Goal: Task Accomplishment & Management: Use online tool/utility

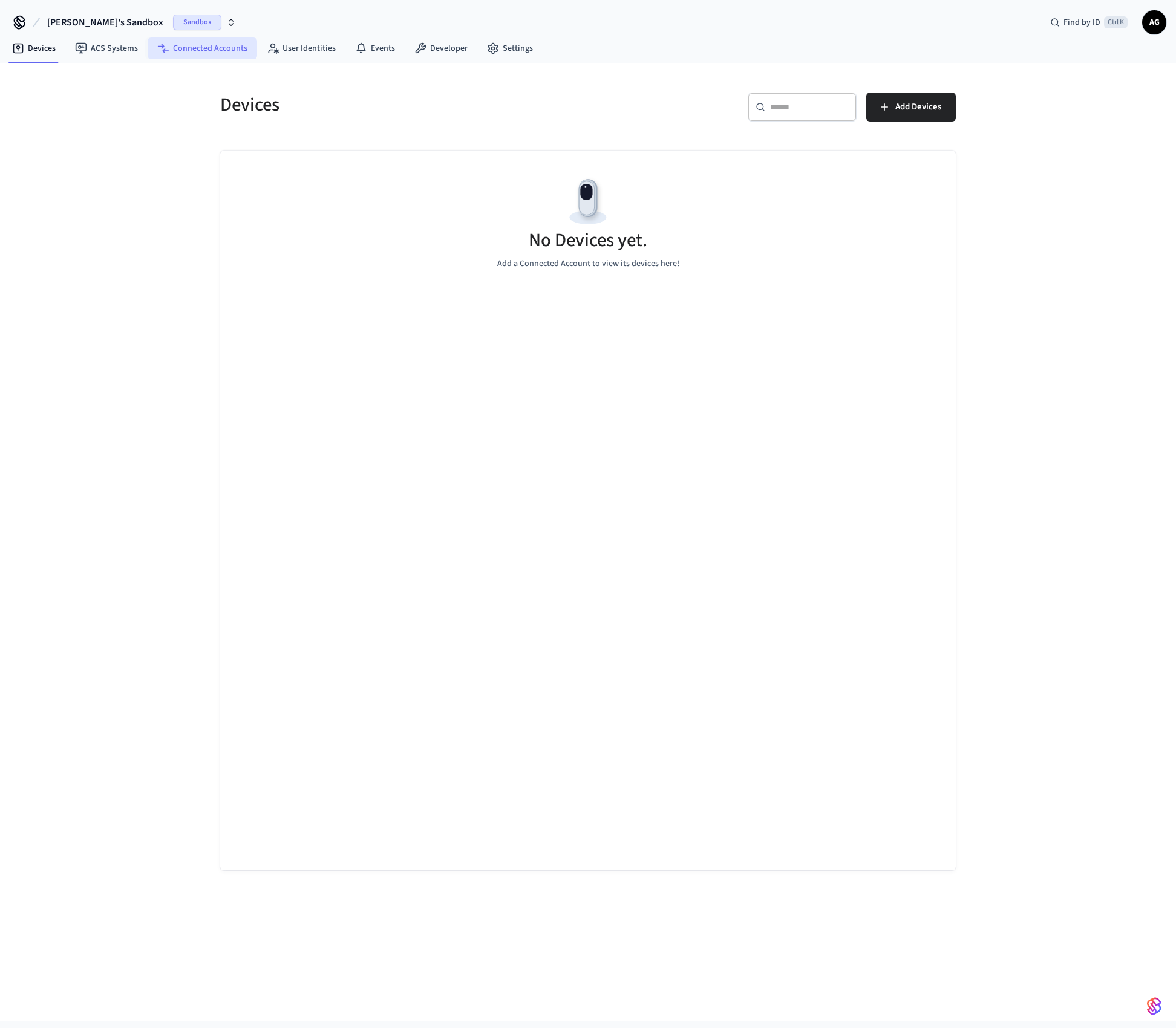
click at [215, 54] on link "Connected Accounts" at bounding box center [202, 48] width 109 height 22
click at [142, 32] on button "[PERSON_NAME]'s Sandbox Sandbox" at bounding box center [142, 23] width 196 height 26
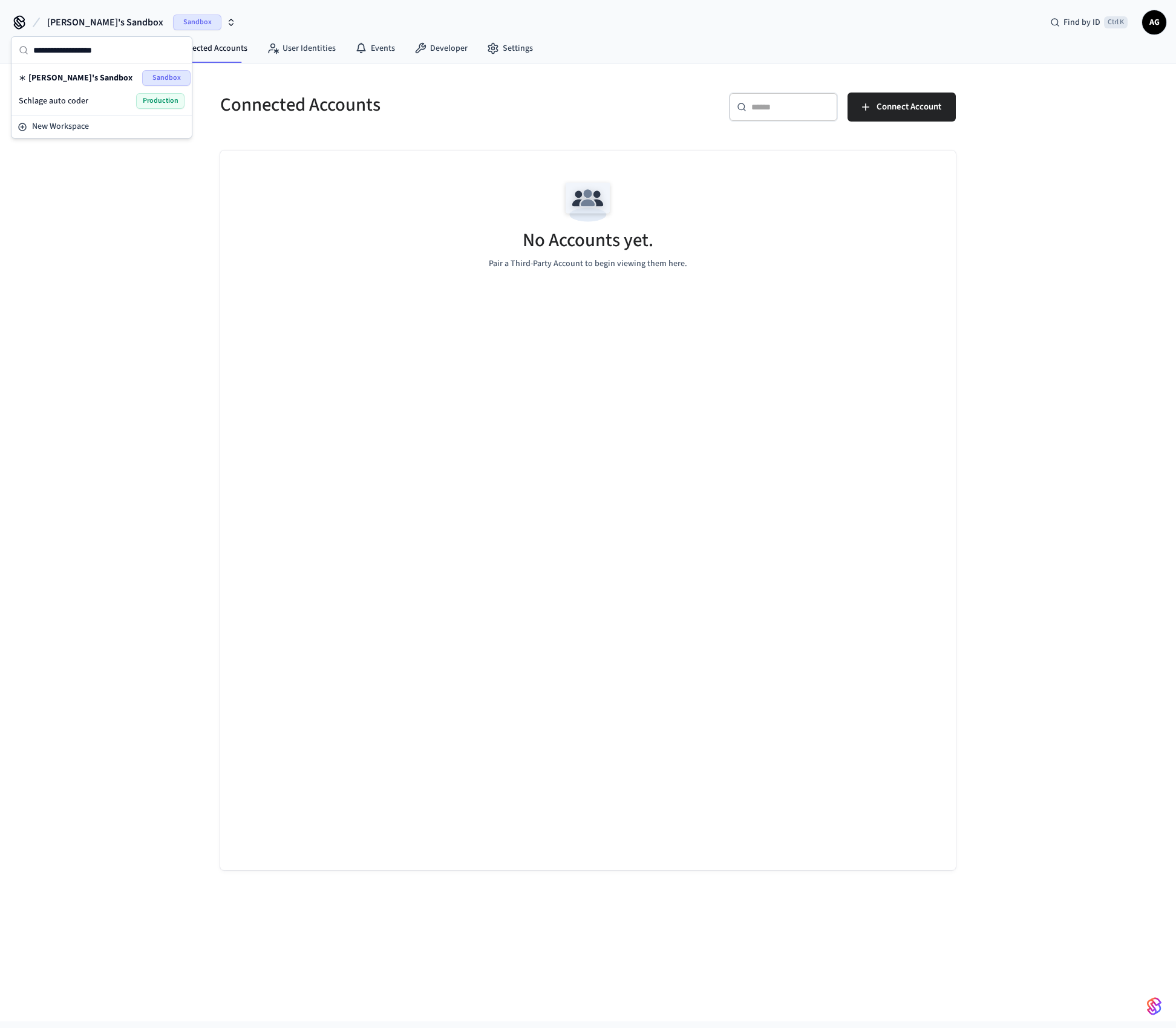
click at [133, 106] on div "Schlage auto coder Production" at bounding box center [102, 101] width 166 height 16
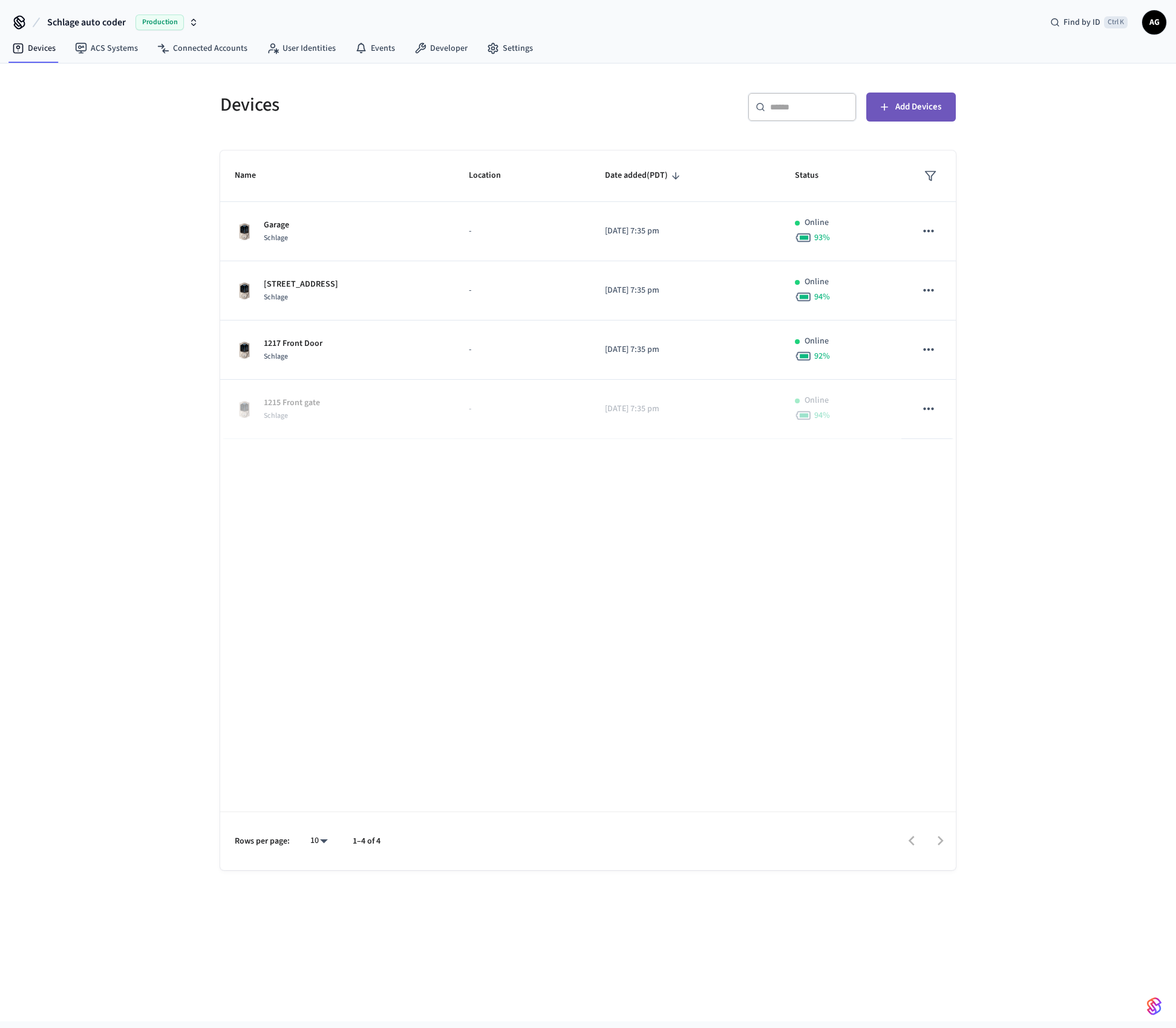
click at [897, 104] on span "Add Devices" at bounding box center [918, 107] width 46 height 16
